Goal: Transaction & Acquisition: Purchase product/service

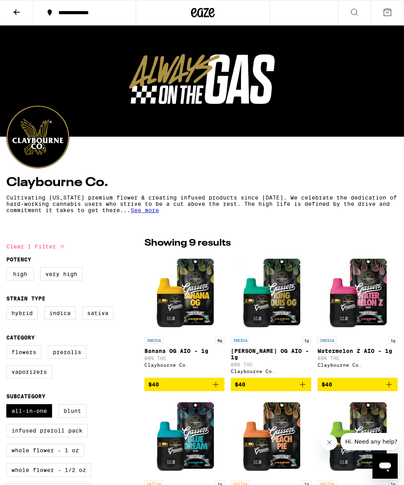
click at [17, 12] on icon at bounding box center [16, 12] width 6 height 6
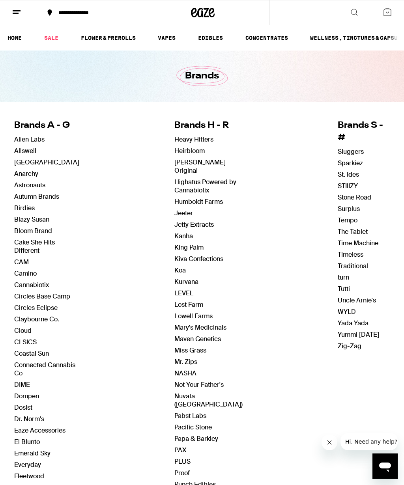
click at [20, 33] on link "HOME" at bounding box center [15, 37] width 22 height 9
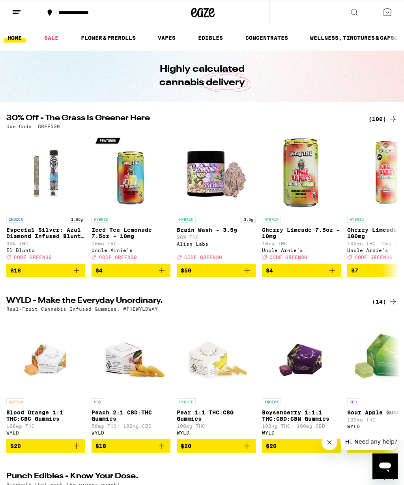
click at [381, 123] on div "(100)" at bounding box center [383, 118] width 29 height 9
click at [380, 119] on div "(100)" at bounding box center [383, 118] width 29 height 9
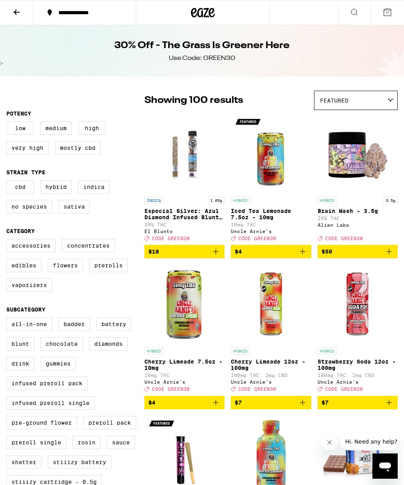
click at [40, 331] on label "All-In-One" at bounding box center [29, 324] width 46 height 13
click at [8, 319] on input "All-In-One" at bounding box center [8, 319] width 0 height 0
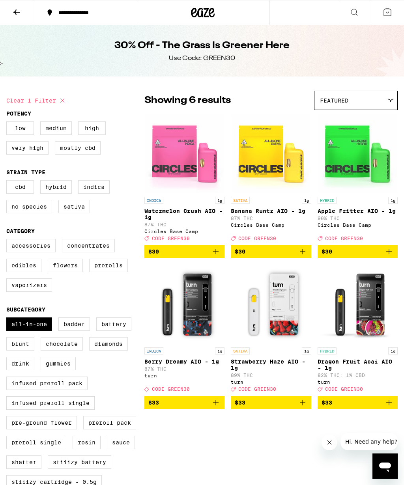
click at [32, 331] on label "All-In-One" at bounding box center [29, 324] width 46 height 13
click at [8, 319] on input "All-In-One" at bounding box center [8, 319] width 0 height 0
checkbox input "false"
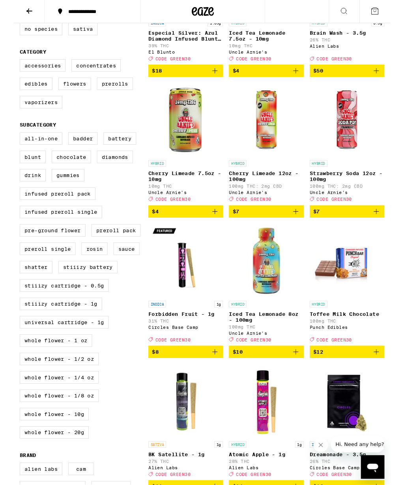
scroll to position [176, 0]
click at [58, 353] on label "Universal Cartridge - 1g" at bounding box center [54, 345] width 96 height 13
click at [8, 144] on input "Universal Cartridge - 1g" at bounding box center [8, 143] width 0 height 0
checkbox input "true"
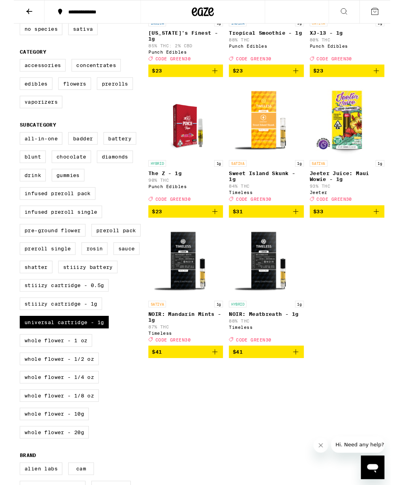
click at [166, 485] on div "Clear 1 filter Potency Low Medium High Very High Mostly CBD Strain Type CBD Hyb…" at bounding box center [202, 265] width 404 height 713
